Goal: Task Accomplishment & Management: Use online tool/utility

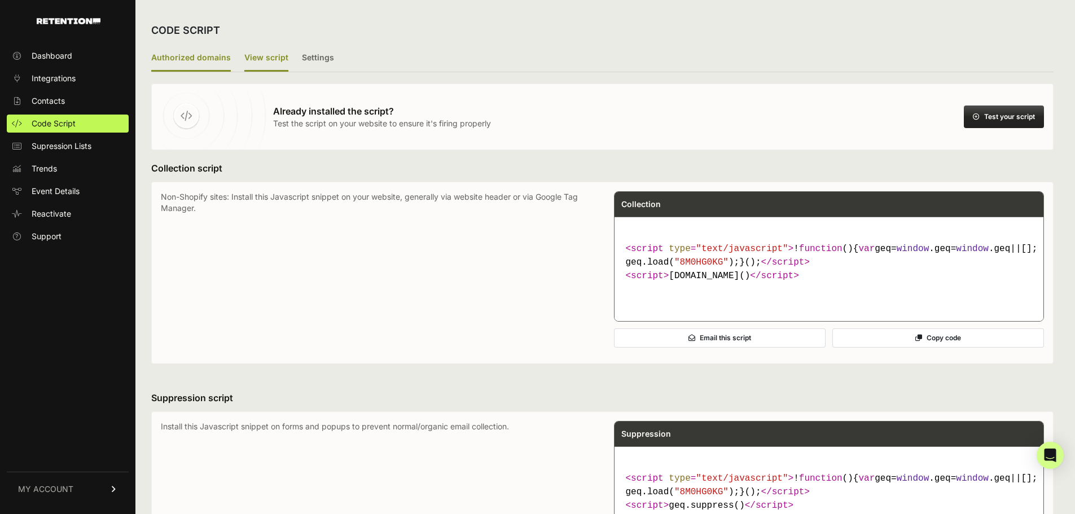
click at [222, 62] on label "Authorized domains" at bounding box center [191, 58] width 80 height 27
click at [0, 0] on input "Authorized domains" at bounding box center [0, 0] width 0 height 0
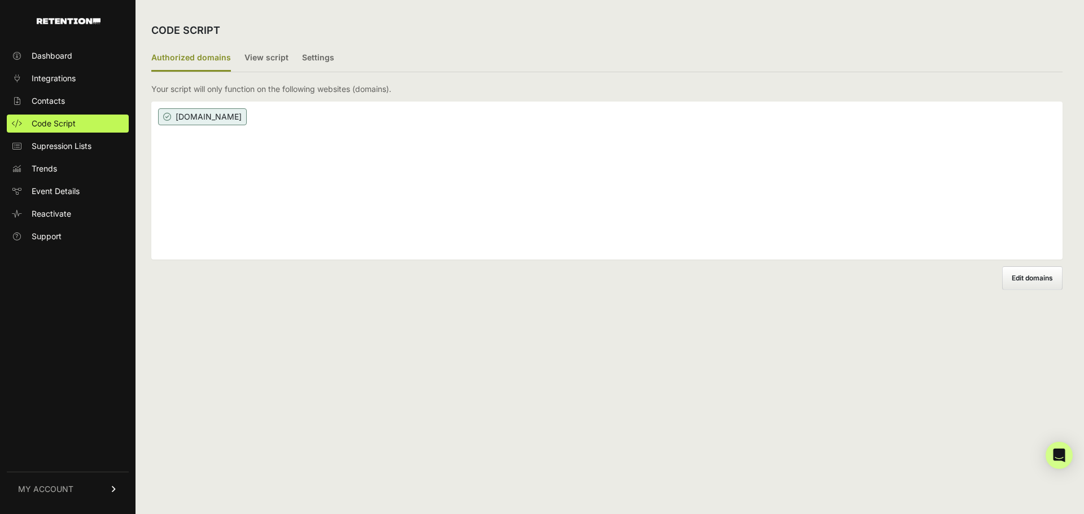
click at [1043, 283] on label "Edit domains" at bounding box center [1032, 278] width 60 height 24
click at [0, 0] on input "Add domain" at bounding box center [0, 0] width 0 height 0
click at [408, 160] on div "[DOMAIN_NAME] ×" at bounding box center [606, 181] width 911 height 158
click at [387, 110] on div "[DOMAIN_NAME] ×" at bounding box center [606, 181] width 911 height 158
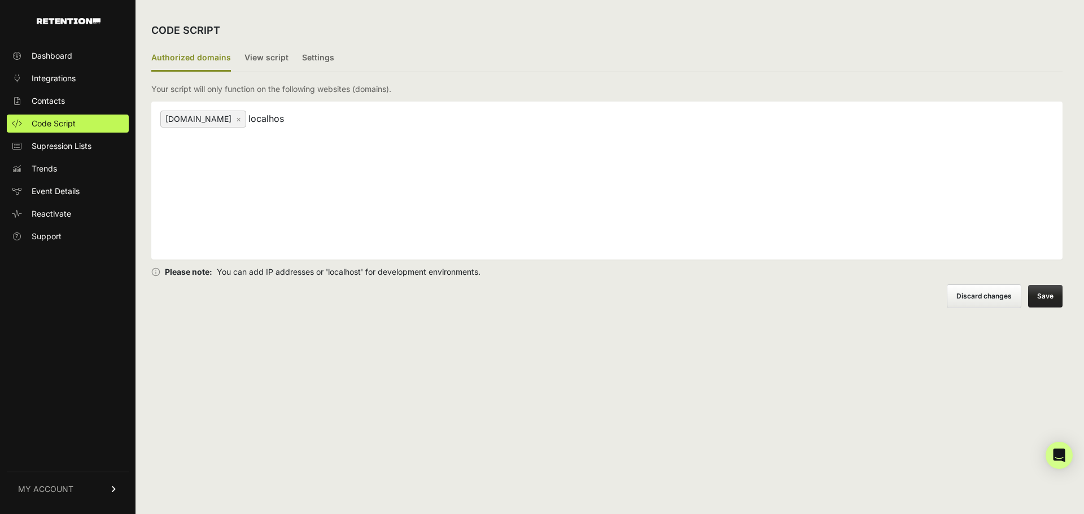
type input "localhost"
type input "[DOMAIN_NAME]"
click at [1051, 294] on button "Save" at bounding box center [1045, 296] width 34 height 23
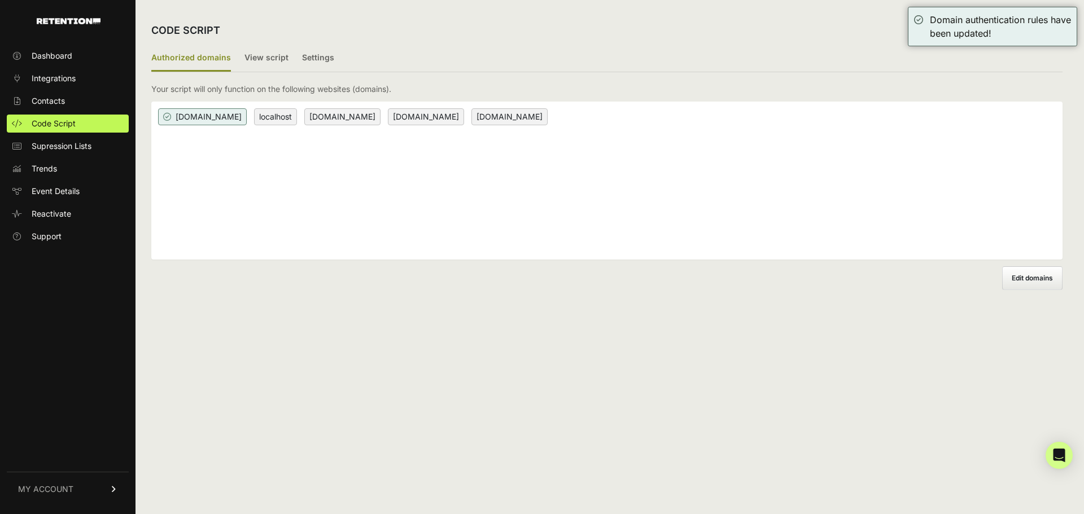
click at [264, 119] on span "localhost" at bounding box center [275, 116] width 43 height 17
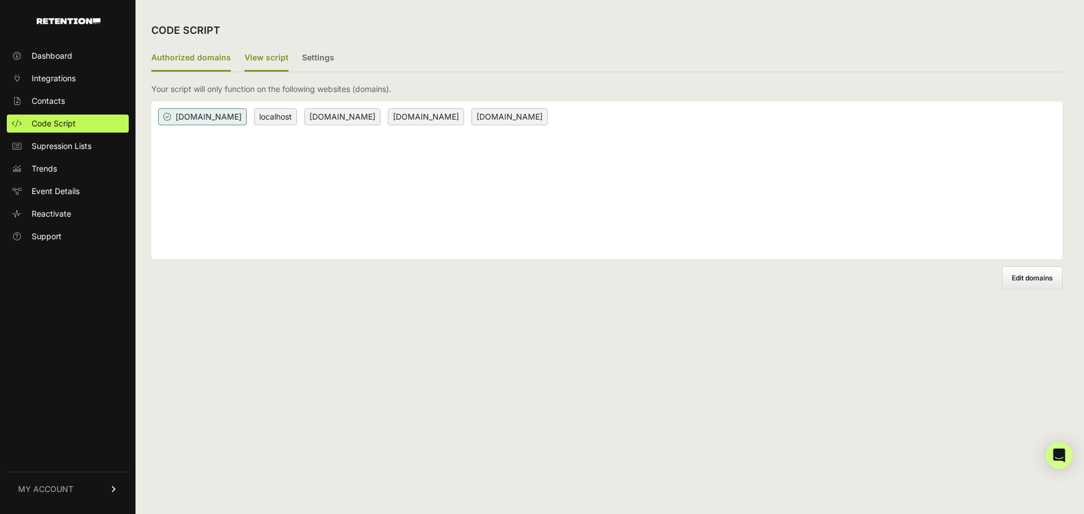
click at [265, 58] on label "View script" at bounding box center [266, 58] width 44 height 27
click at [0, 0] on input "View script" at bounding box center [0, 0] width 0 height 0
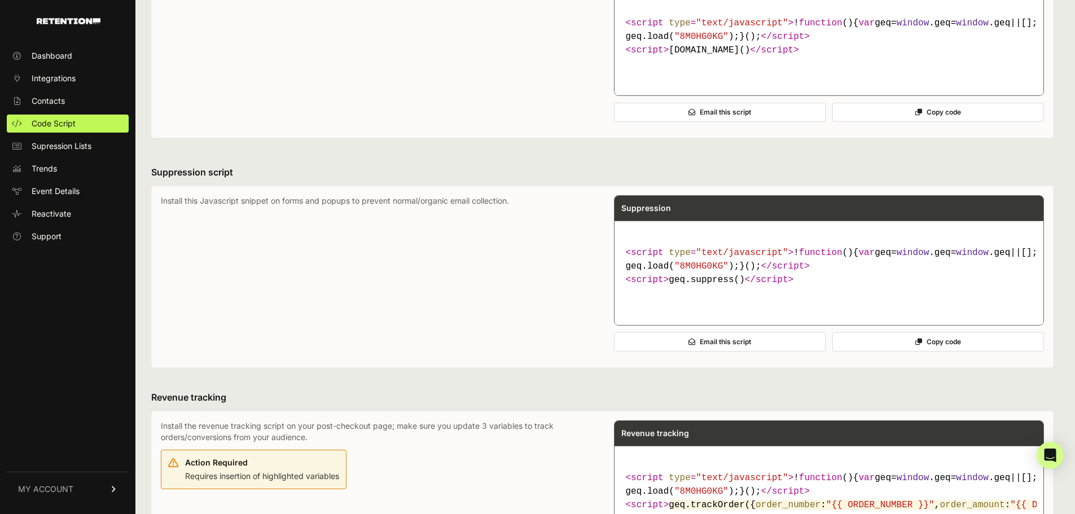
scroll to position [169, 0]
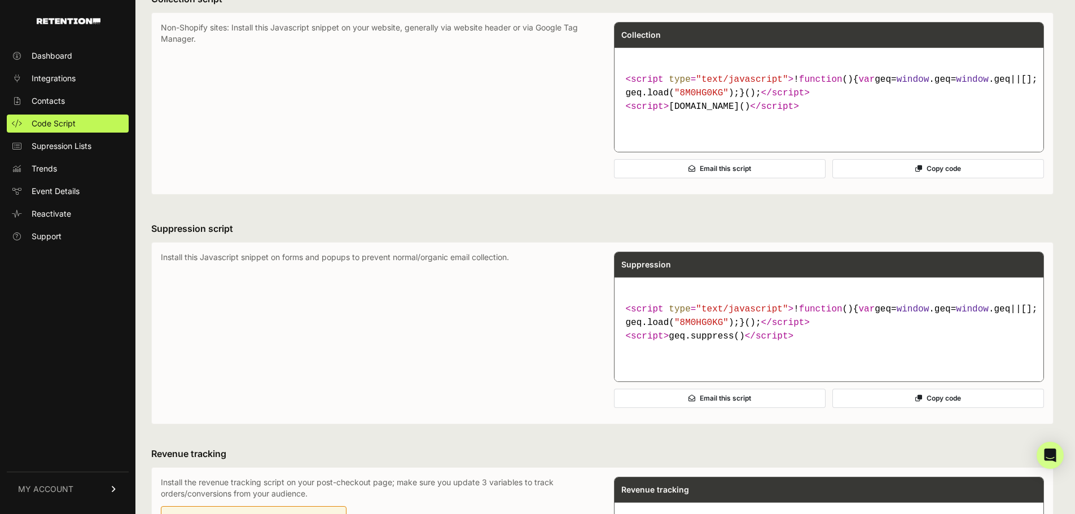
copy span "geq"
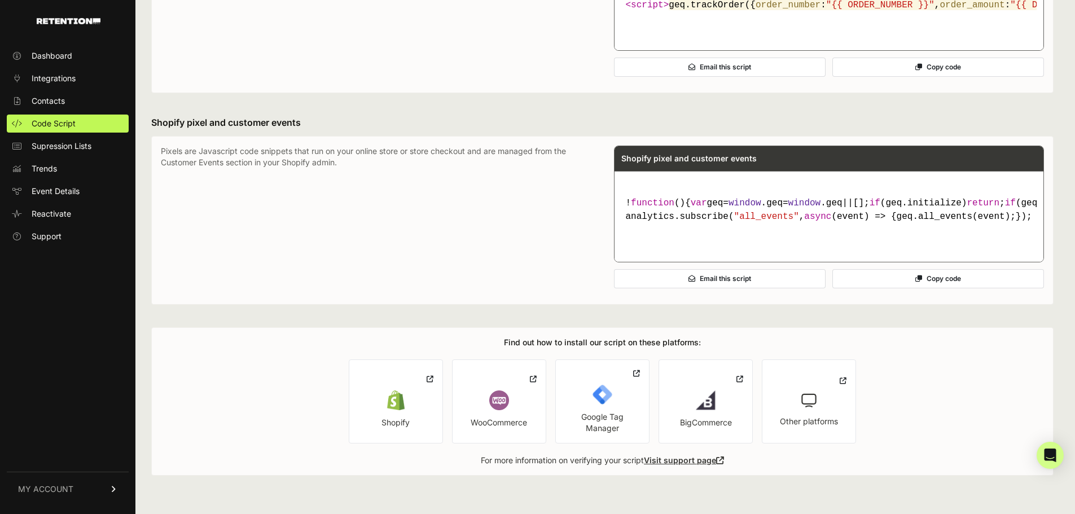
scroll to position [841, 0]
click at [389, 423] on div "Shopify" at bounding box center [396, 422] width 28 height 11
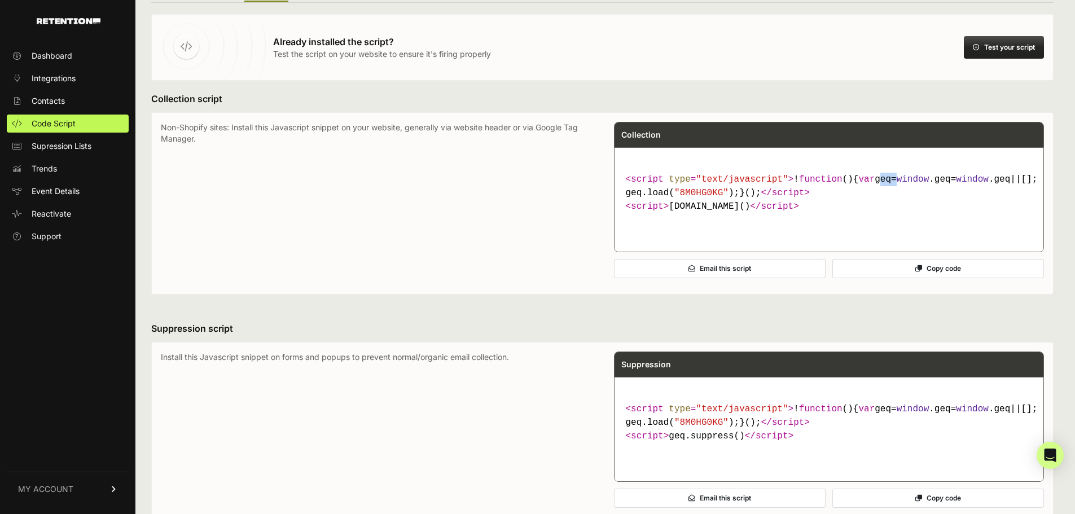
scroll to position [0, 0]
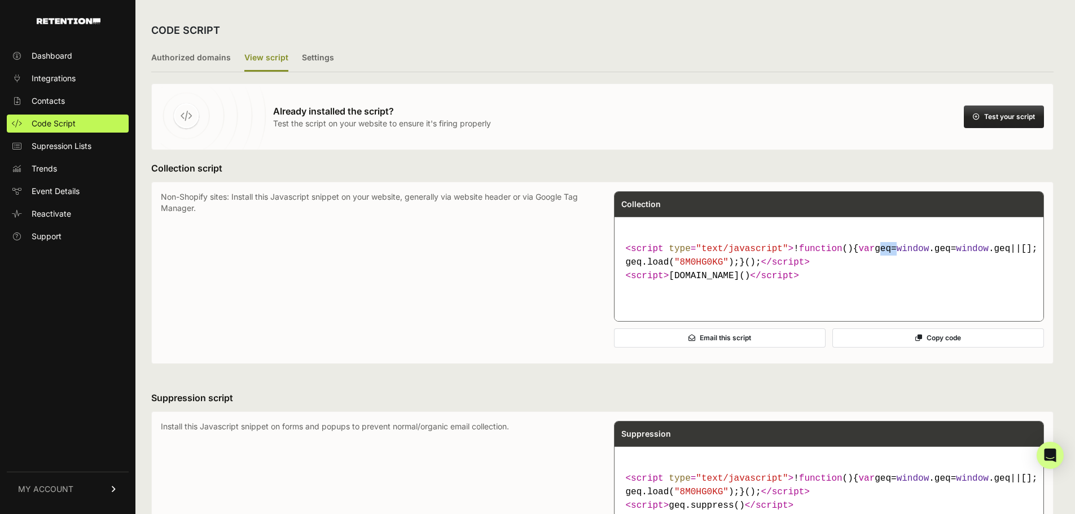
click at [896, 348] on button "Copy code" at bounding box center [939, 338] width 212 height 19
click at [872, 348] on button "Copy code" at bounding box center [939, 338] width 212 height 19
click at [580, 316] on p "Non-Shopify sites: Install this Javascript snippet on your website, generally v…" at bounding box center [376, 272] width 431 height 163
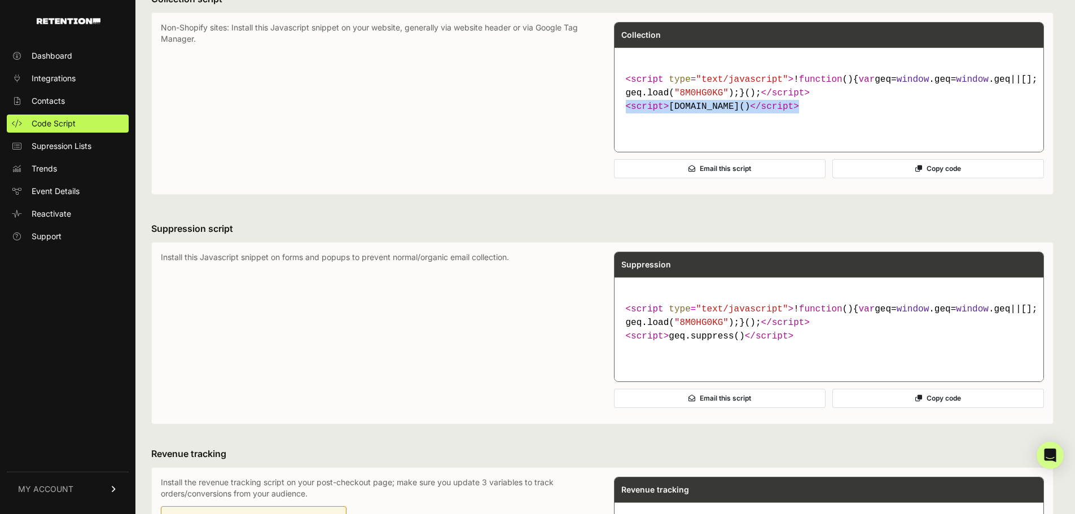
drag, startPoint x: 629, startPoint y: 130, endPoint x: 805, endPoint y: 136, distance: 176.2
click at [805, 118] on code "< script type = "text/javascript" > ! function ( ) { var geq= window .geq= wind…" at bounding box center [829, 93] width 416 height 50
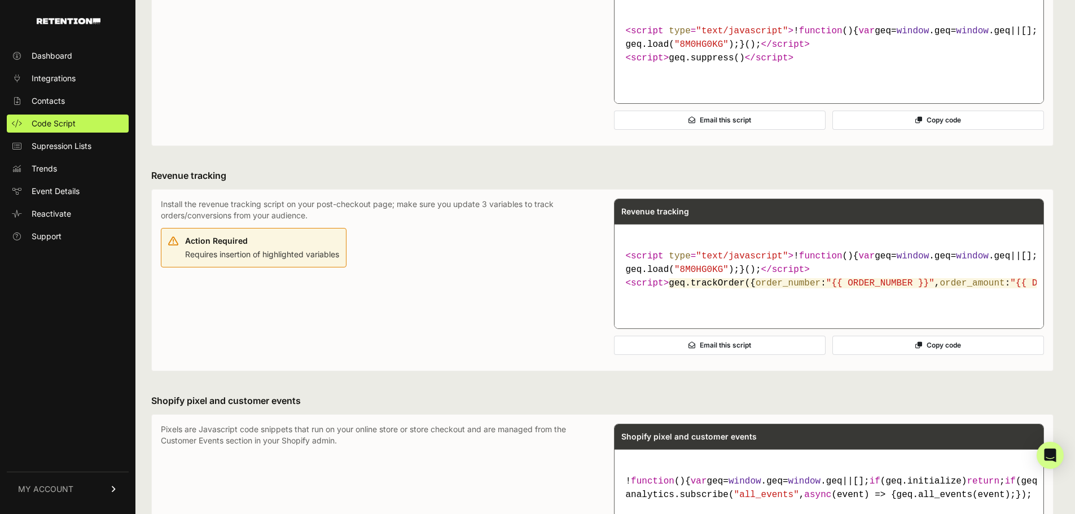
scroll to position [513, 0]
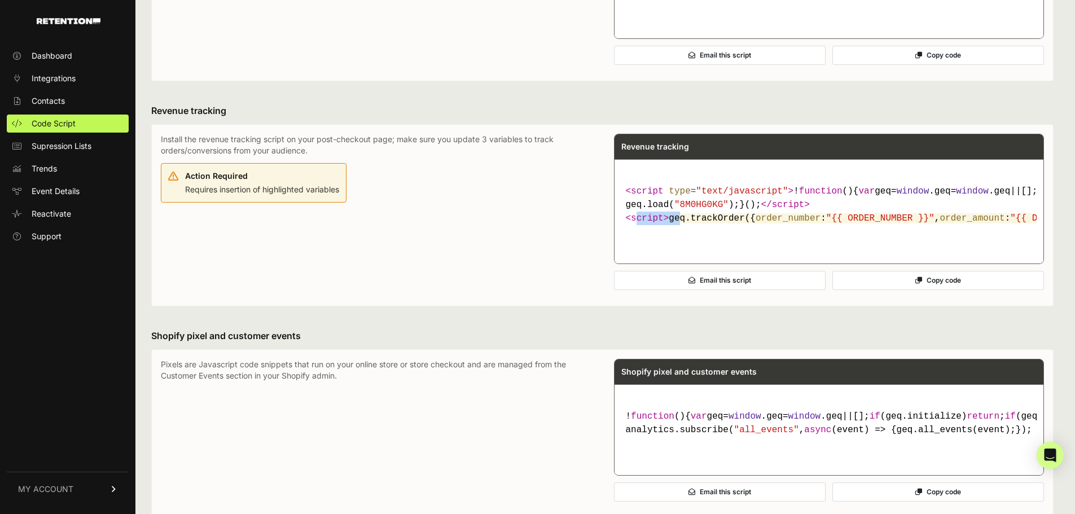
drag, startPoint x: 639, startPoint y: 327, endPoint x: 679, endPoint y: 332, distance: 40.4
click at [679, 230] on code "< script type = "text/javascript" > ! function ( ) { var geq= window .geq= wind…" at bounding box center [829, 205] width 416 height 50
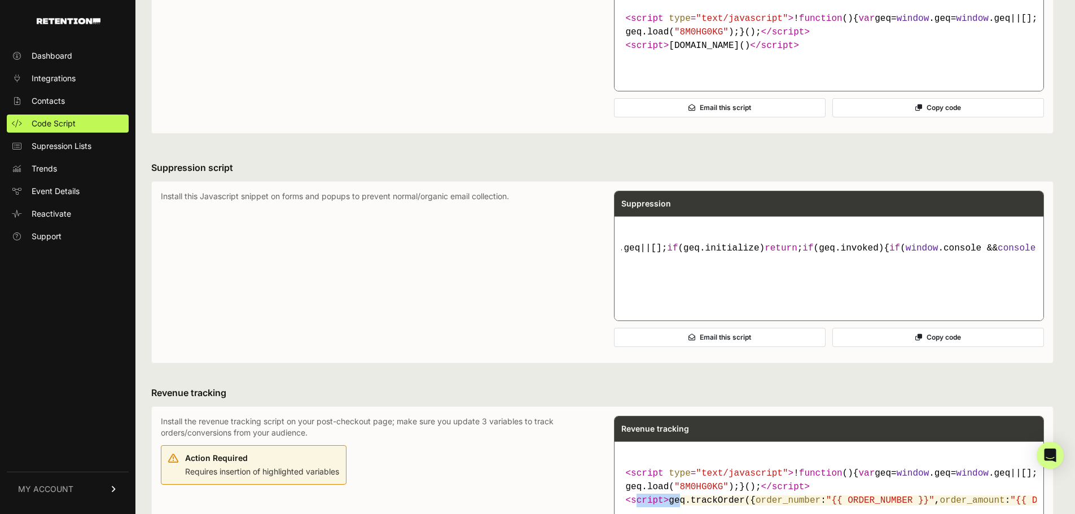
scroll to position [0, 0]
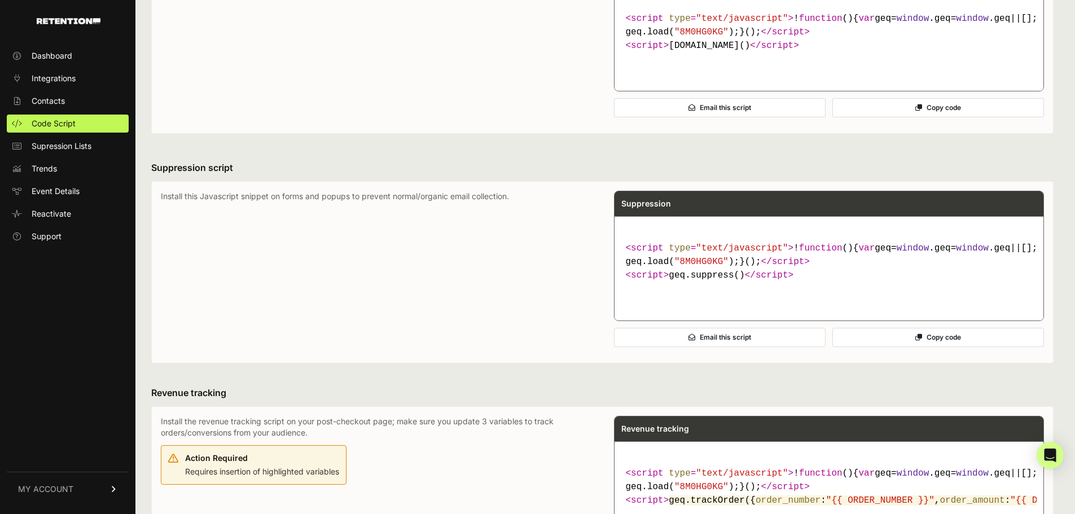
click at [655, 281] on span "script" at bounding box center [647, 275] width 33 height 10
copy code "< script > geq.suppress() </ script >"
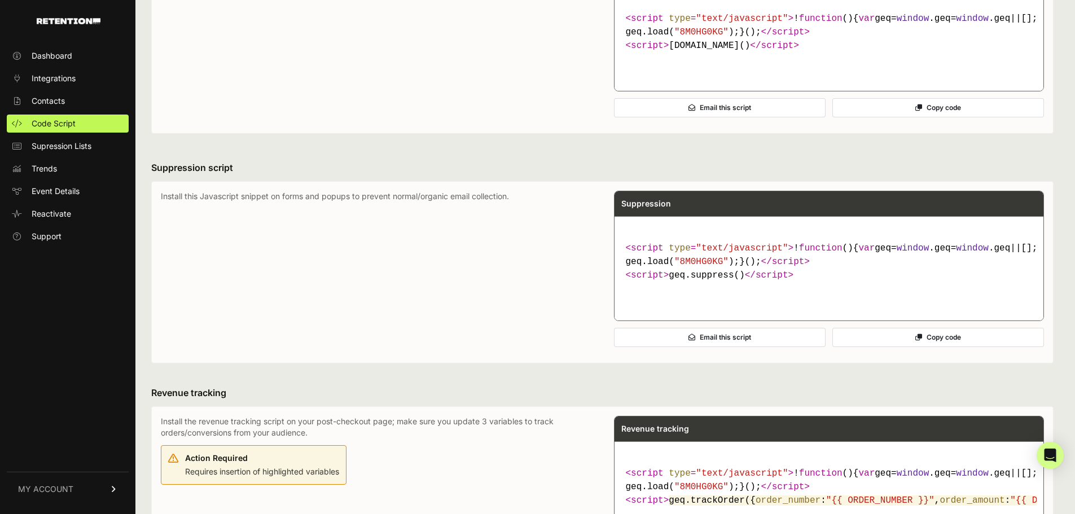
click at [488, 301] on p "Install this Javascript snippet on forms and popups to prevent normal/organic e…" at bounding box center [376, 272] width 431 height 163
